Goal: Task Accomplishment & Management: Use online tool/utility

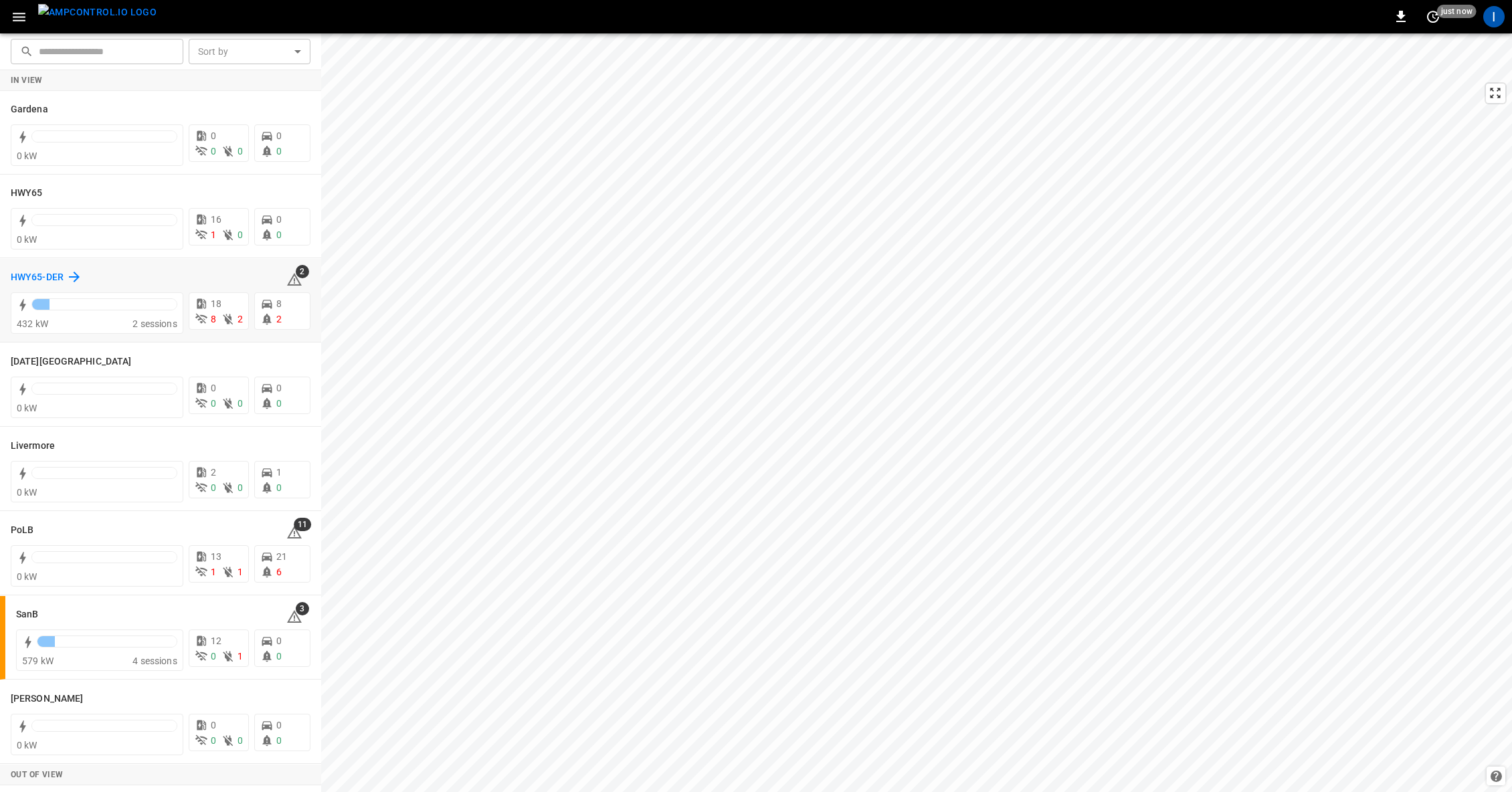
click at [65, 276] on div "HWY65-DER" at bounding box center [47, 276] width 71 height 16
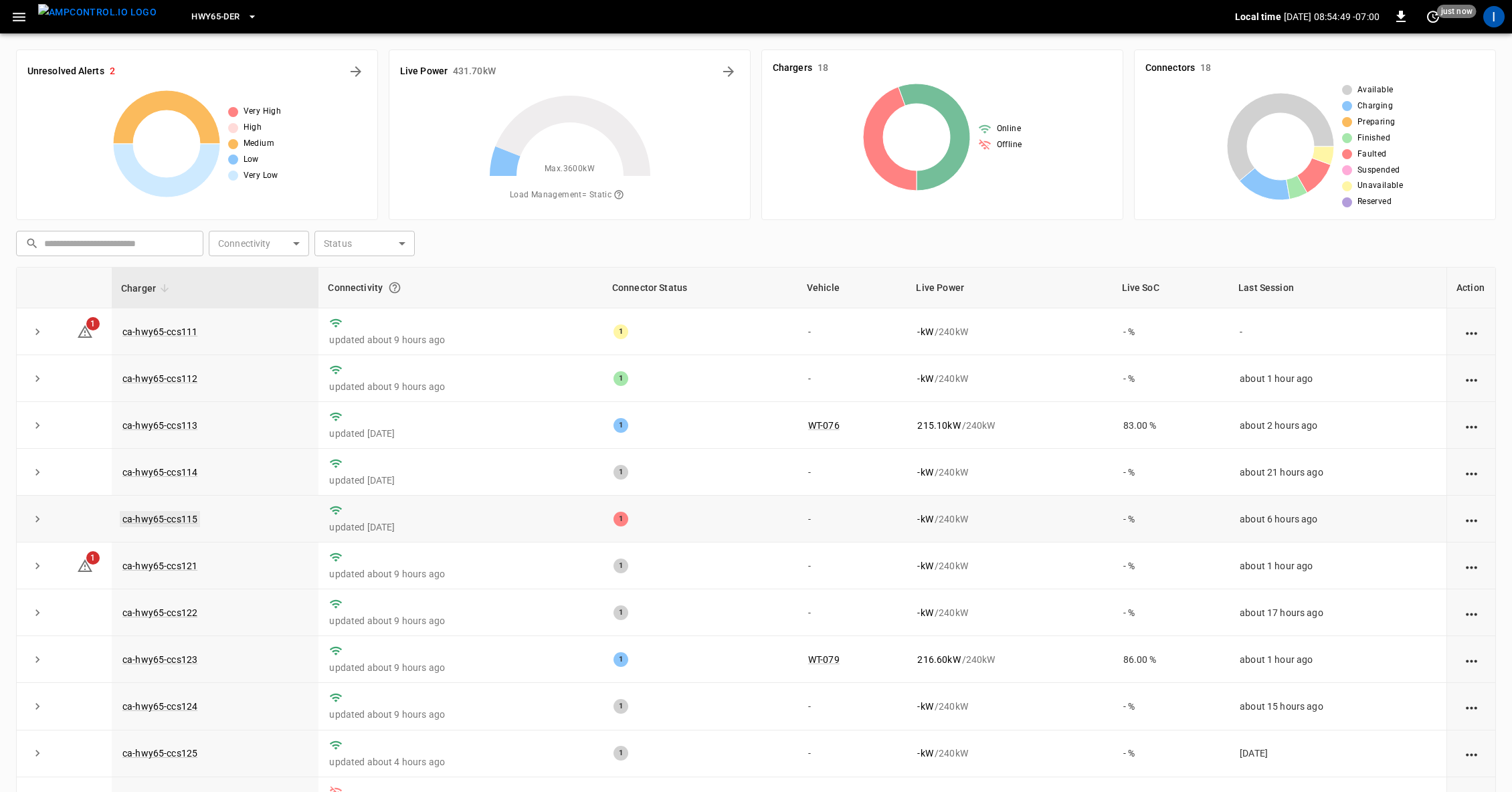
click at [175, 514] on link "ca-hwy65-ccs115" at bounding box center [160, 519] width 80 height 16
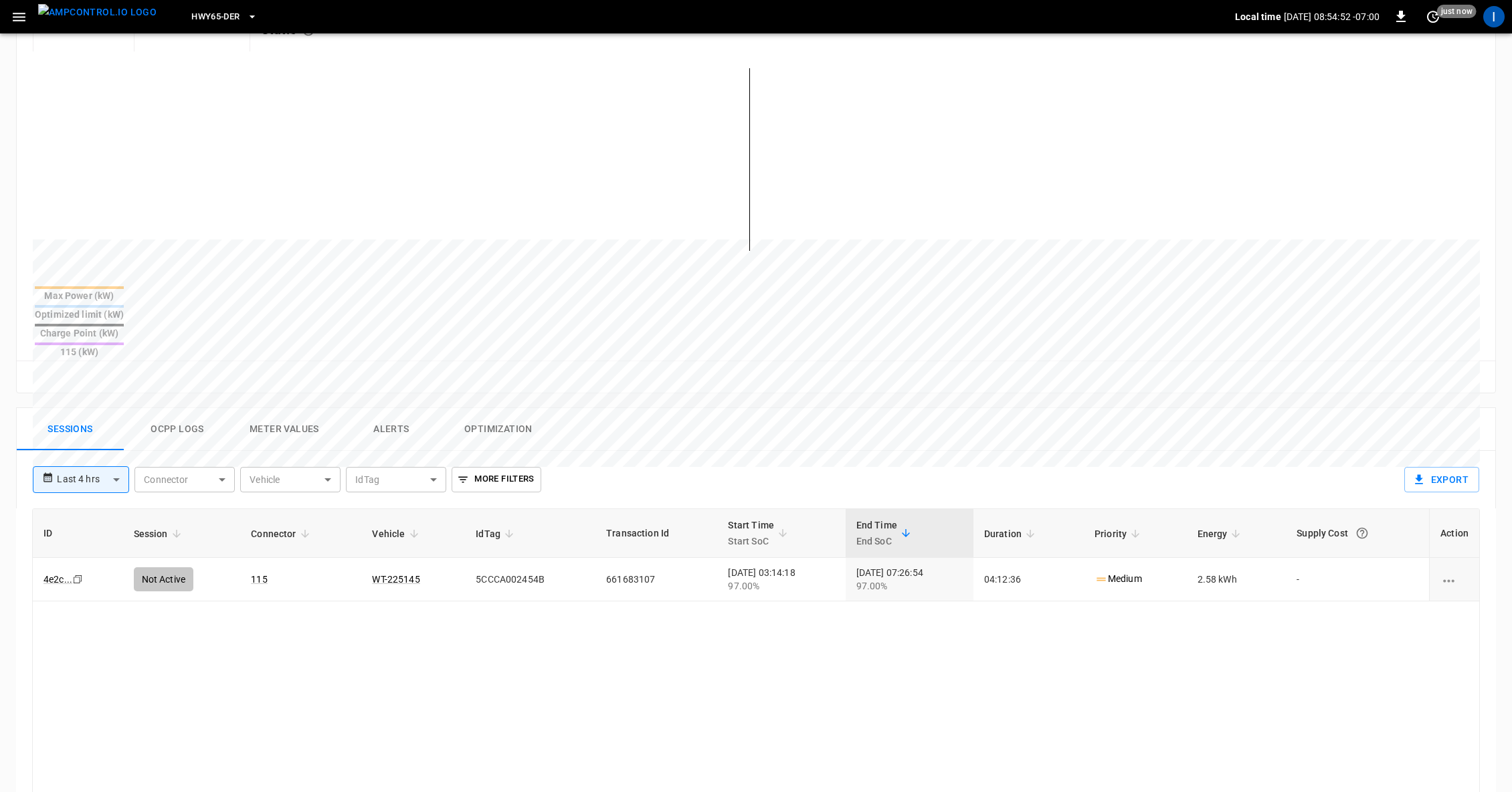
scroll to position [316, 0]
click at [387, 405] on button "Alerts" at bounding box center [391, 426] width 107 height 43
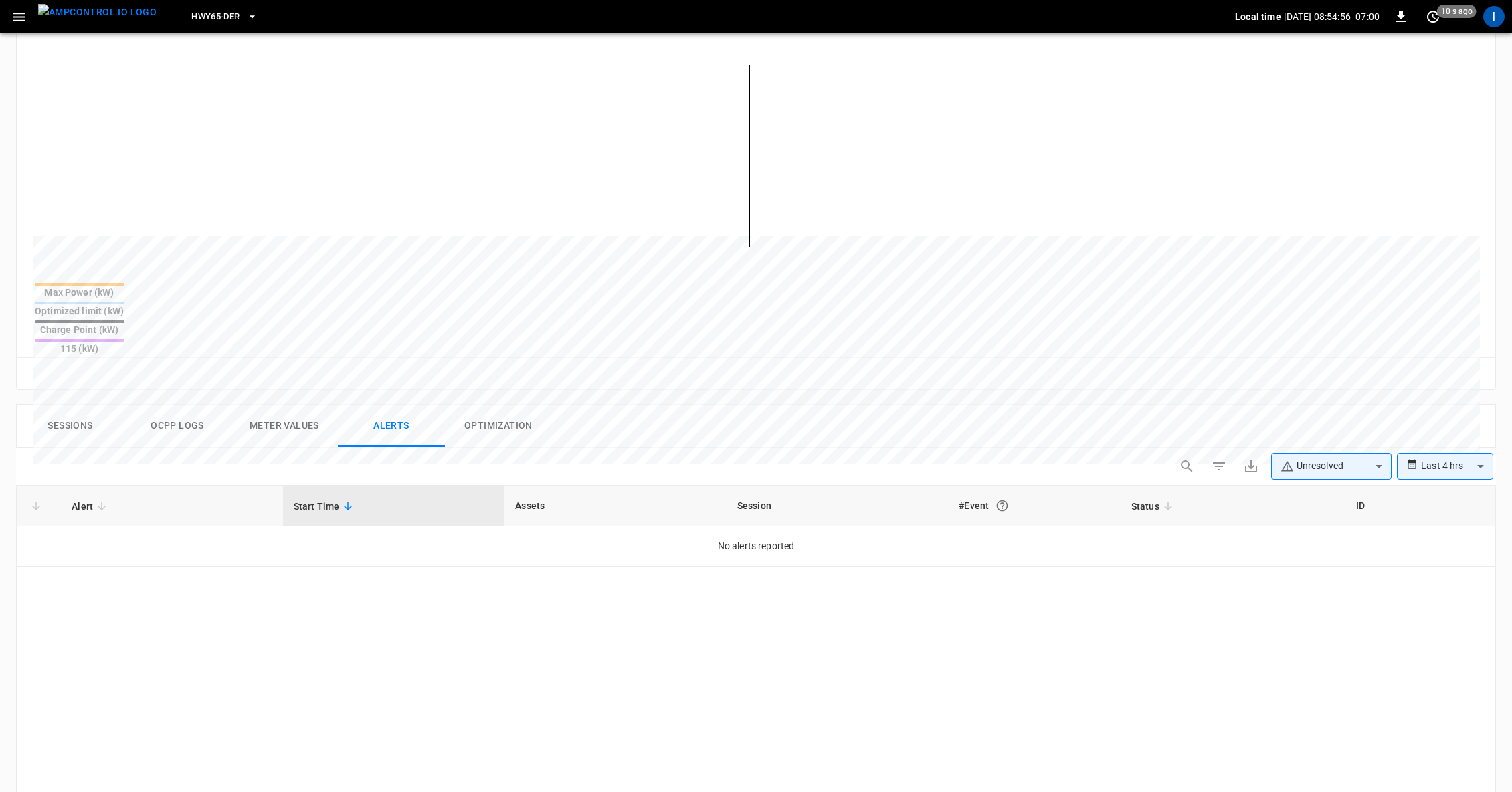
drag, startPoint x: 77, startPoint y: 378, endPoint x: 91, endPoint y: 378, distance: 14.0
click at [78, 405] on button "Sessions" at bounding box center [71, 426] width 107 height 43
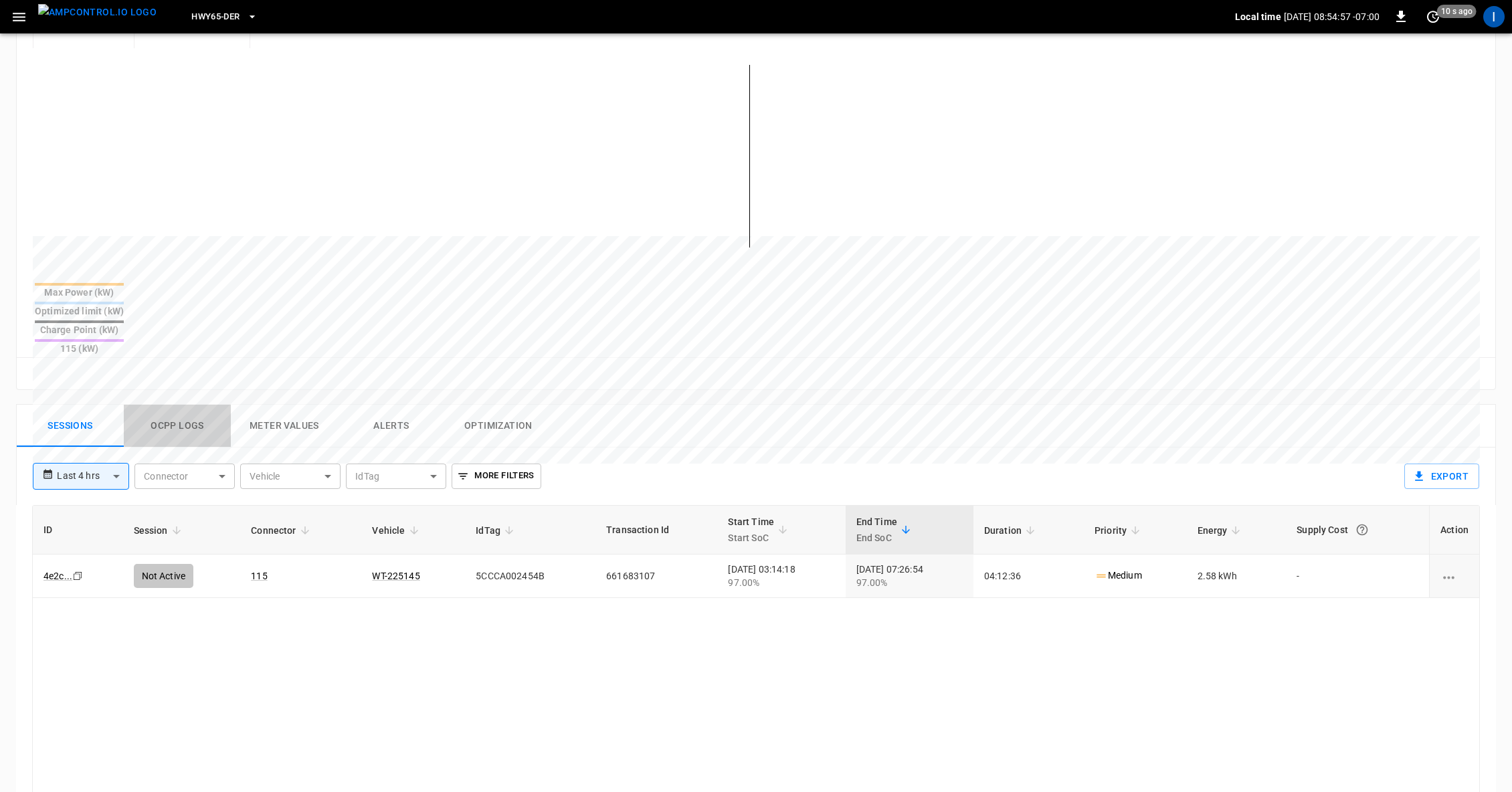
drag, startPoint x: 165, startPoint y: 383, endPoint x: 173, endPoint y: 382, distance: 8.1
click at [165, 405] on button "Ocpp logs" at bounding box center [178, 426] width 107 height 43
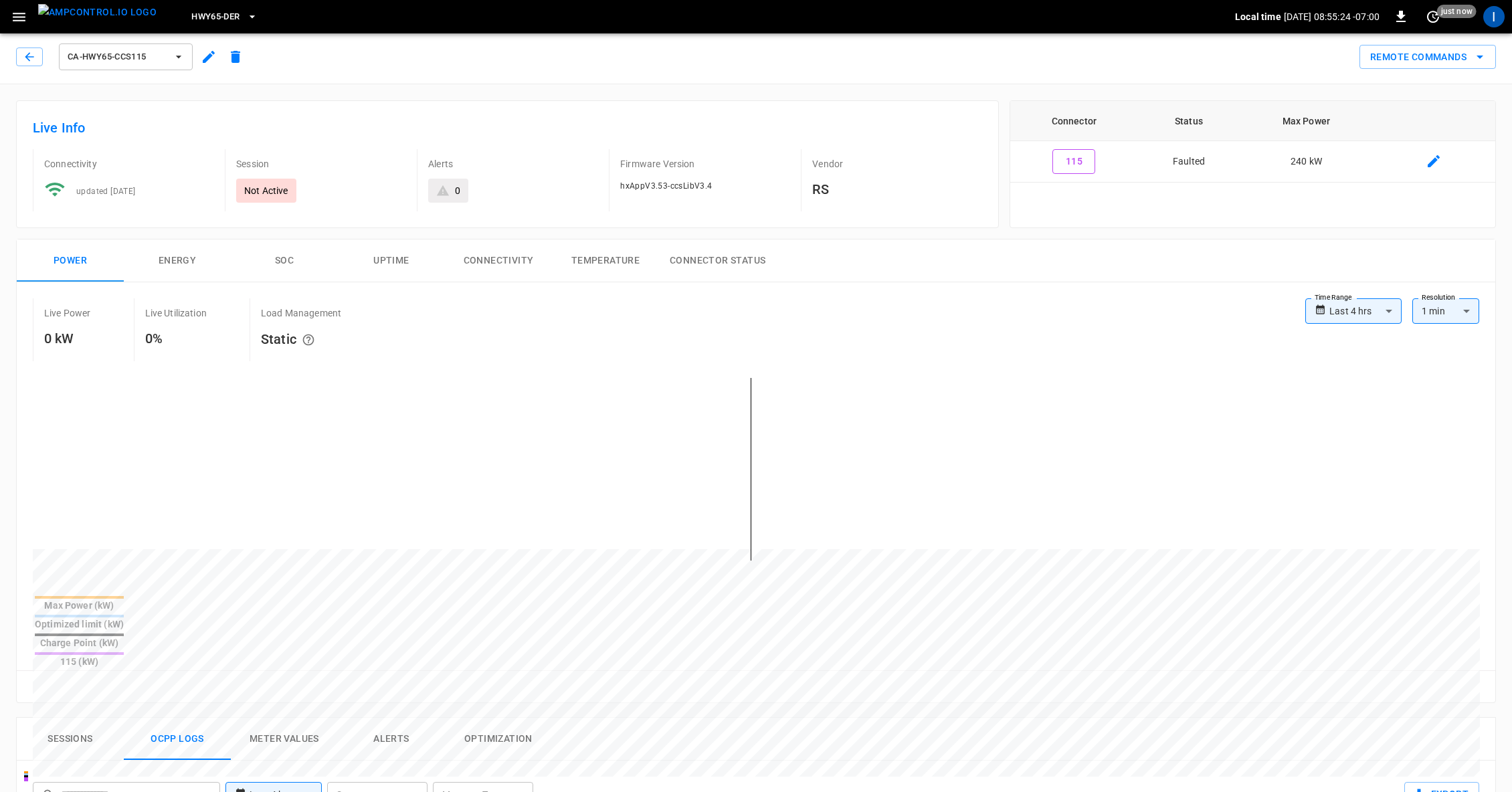
scroll to position [0, 0]
click at [749, 264] on button "Connector Status" at bounding box center [718, 265] width 117 height 43
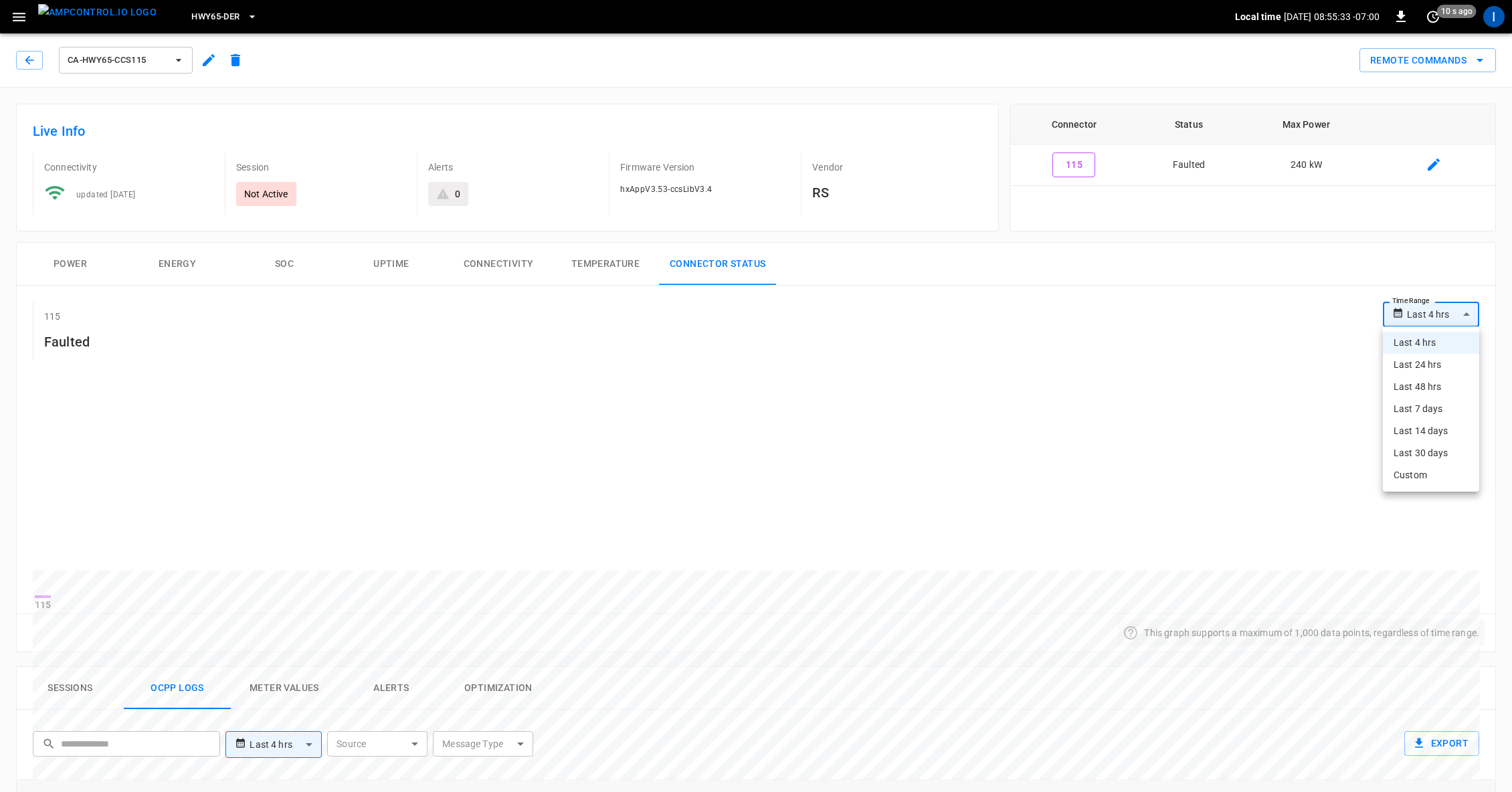
click at [1293, 320] on body "**********" at bounding box center [756, 693] width 1512 height 1387
click at [1293, 368] on li "Last 24 hrs" at bounding box center [1430, 365] width 96 height 22
type input "**********"
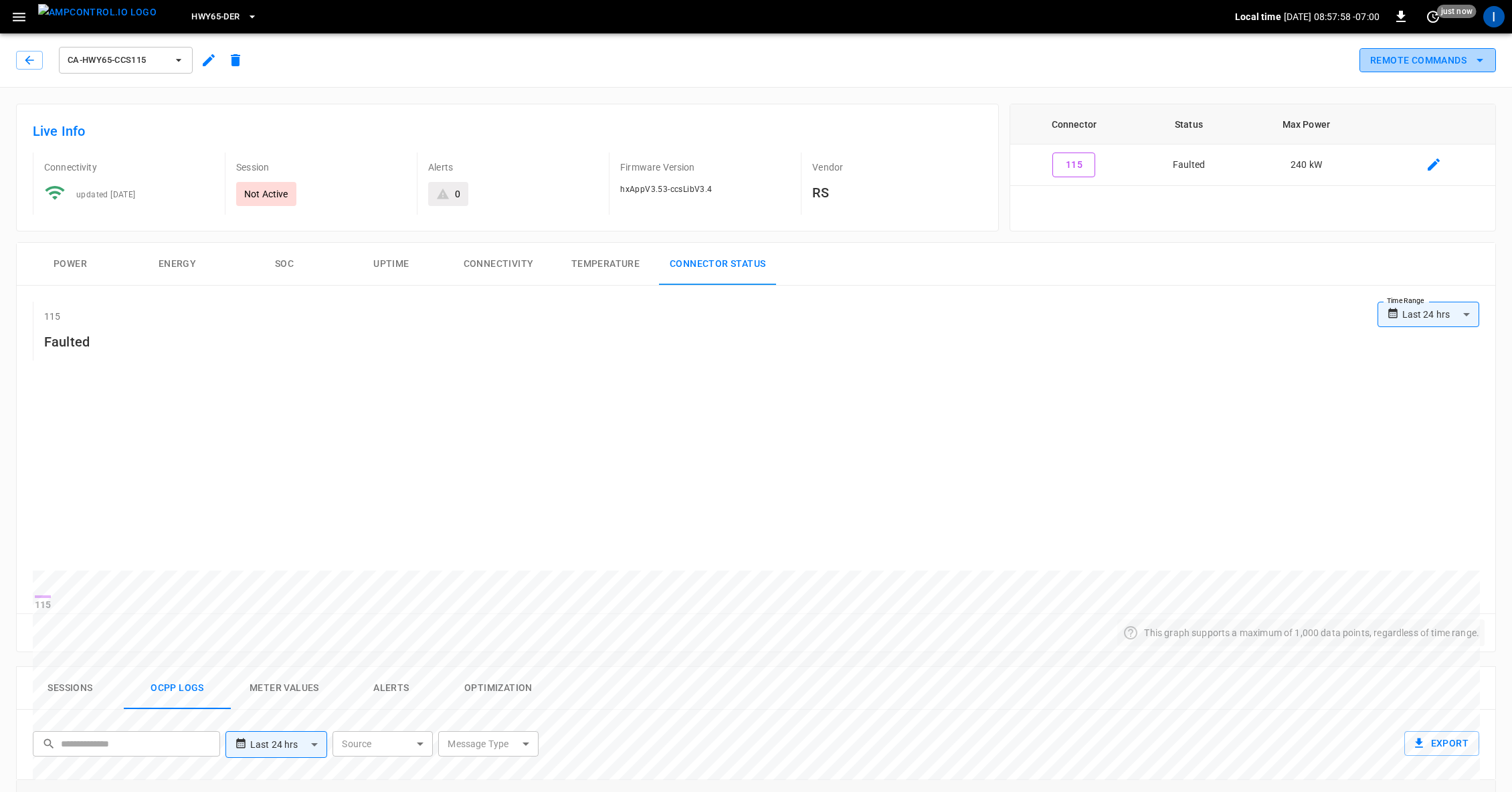
click at [1293, 55] on button "Remote Commands" at bounding box center [1427, 60] width 136 height 25
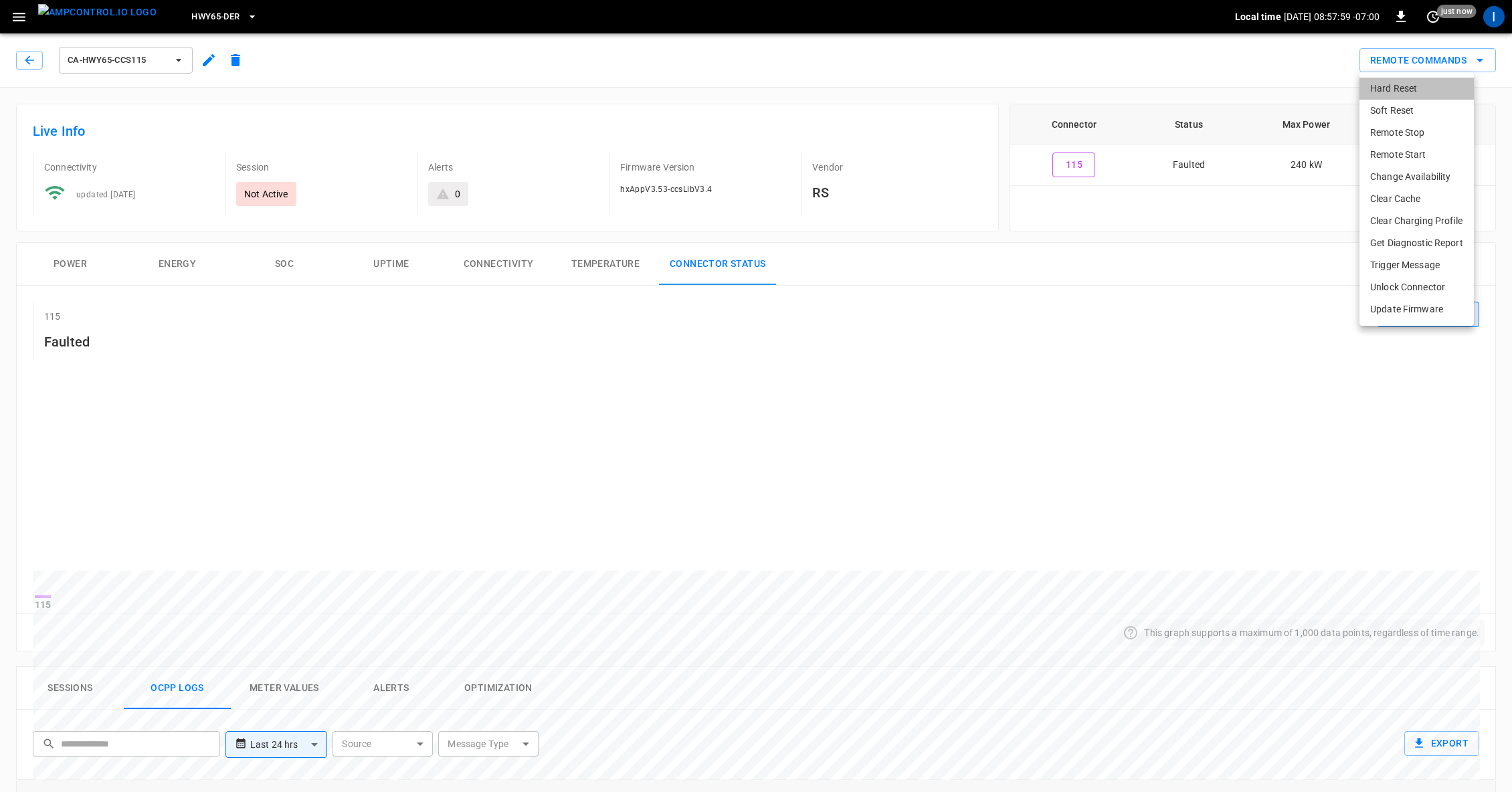
click at [1293, 87] on li "Hard Reset" at bounding box center [1416, 88] width 115 height 22
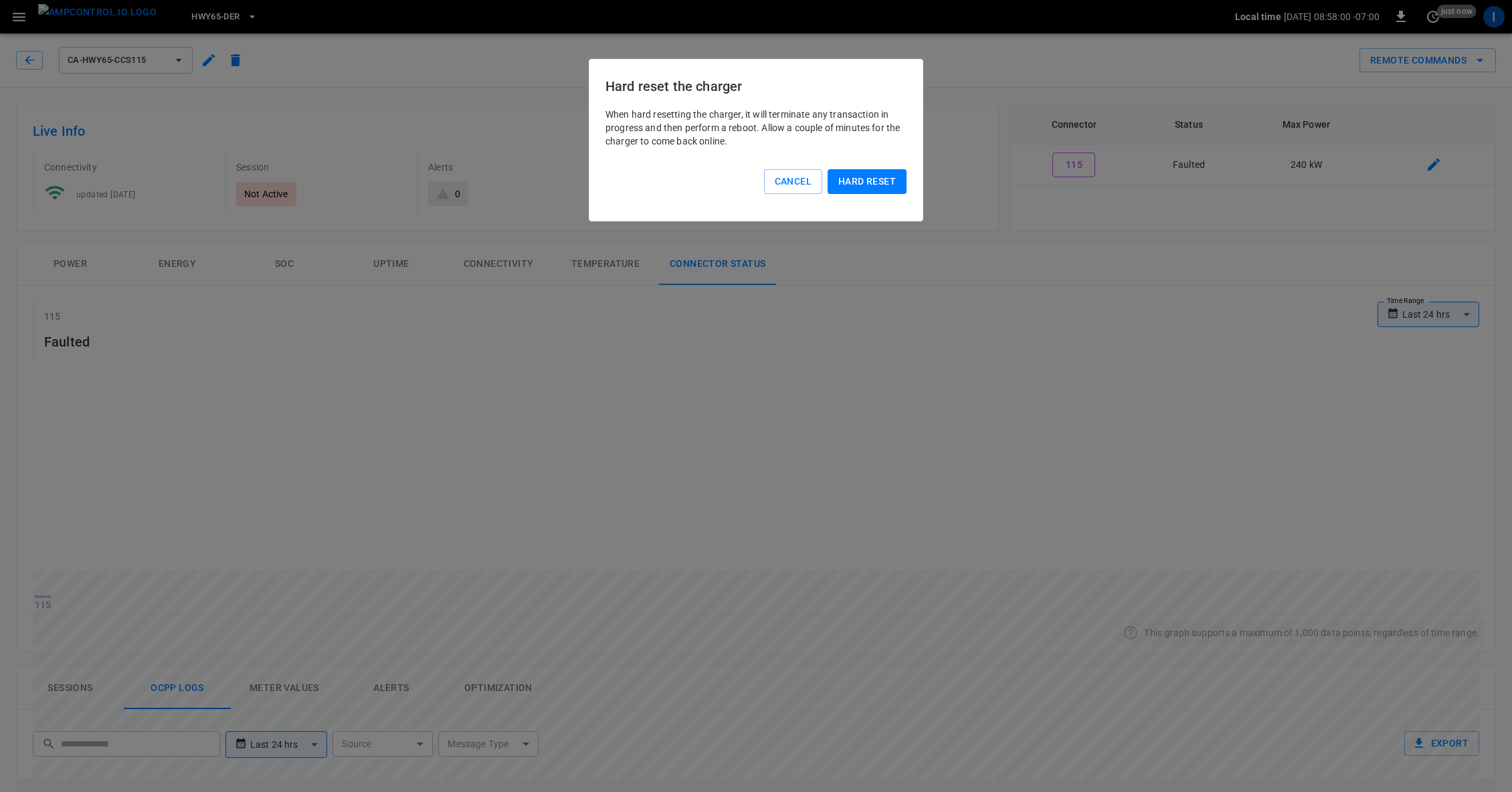
click at [883, 175] on button "Hard reset" at bounding box center [867, 181] width 79 height 25
